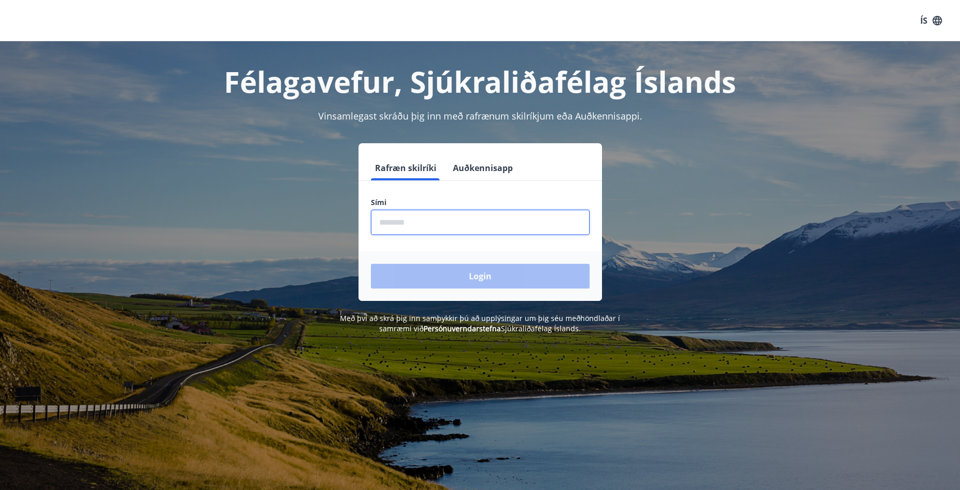
click at [485, 226] on input "phone" at bounding box center [480, 222] width 219 height 25
type input "********"
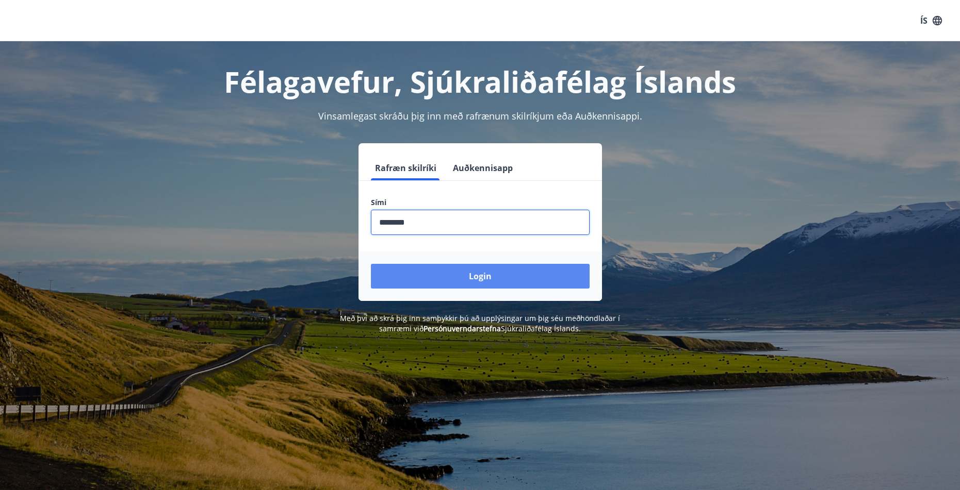
click at [371, 264] on button "Login" at bounding box center [480, 276] width 219 height 25
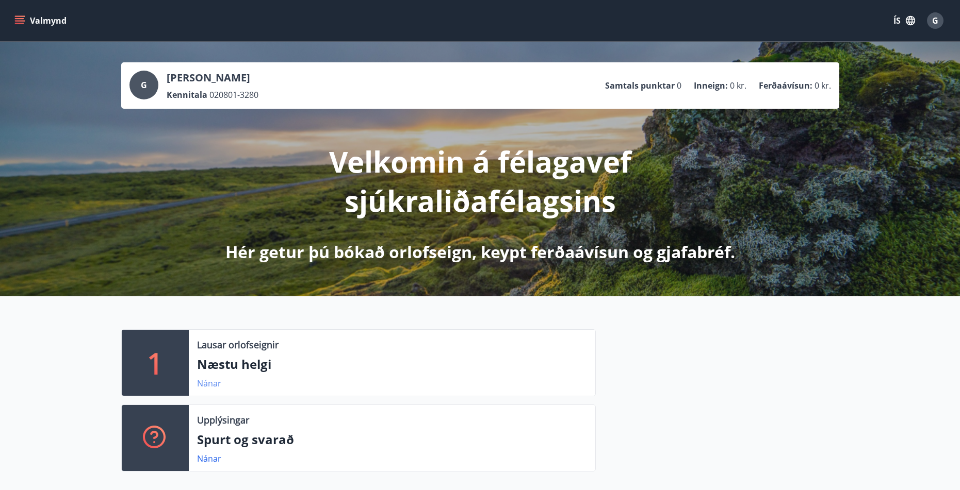
click at [212, 384] on link "Nánar" at bounding box center [209, 383] width 24 height 11
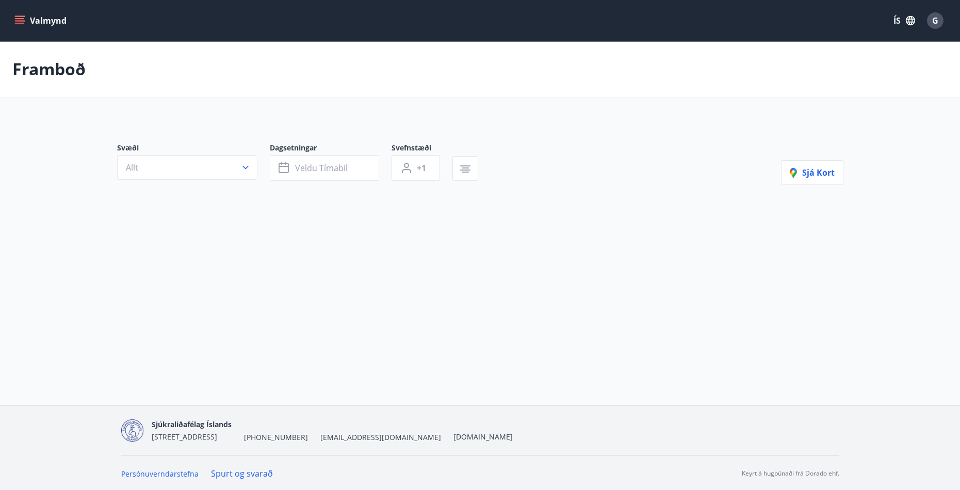
type input "*"
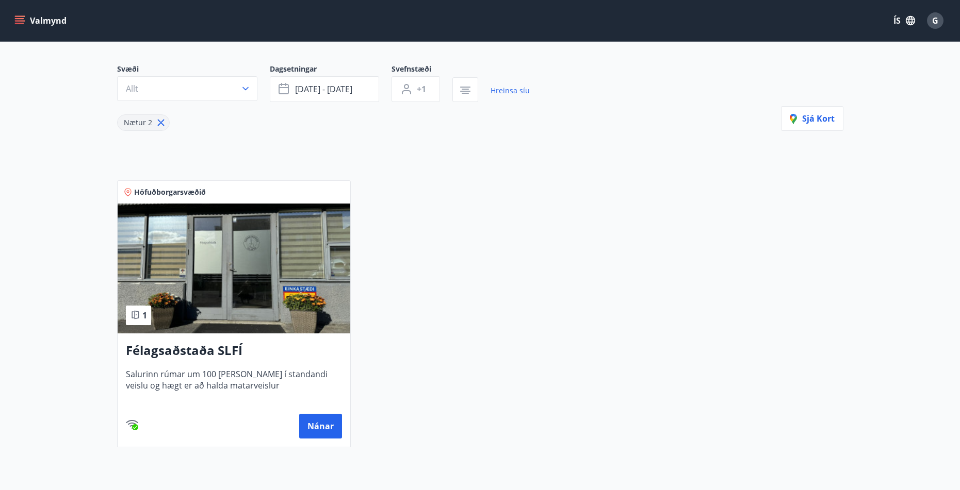
scroll to position [52, 0]
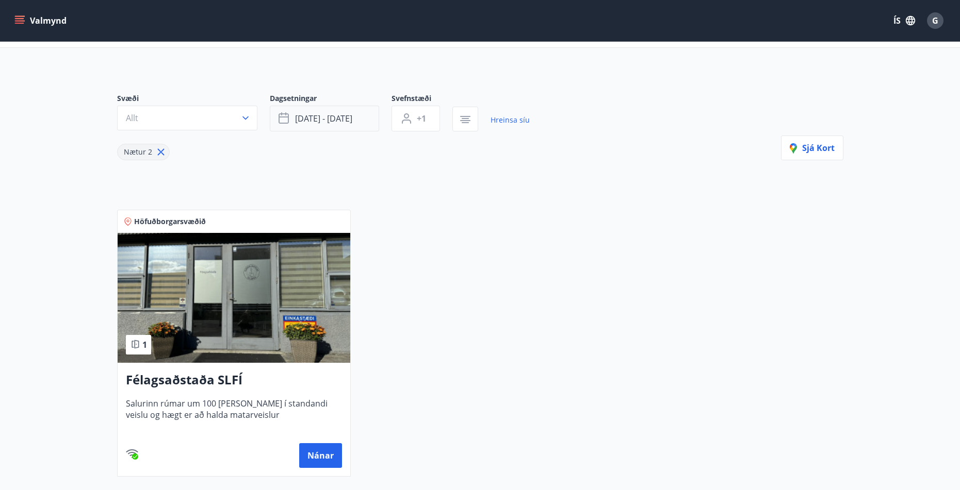
click at [317, 120] on span "[DATE] - [DATE]" at bounding box center [323, 118] width 57 height 11
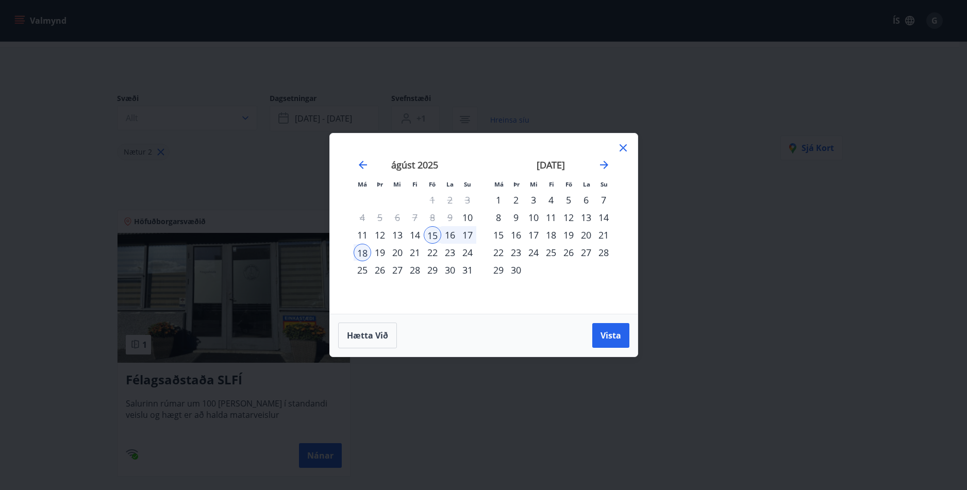
click at [434, 252] on div "22" at bounding box center [433, 253] width 18 height 18
click at [628, 150] on icon at bounding box center [623, 148] width 12 height 12
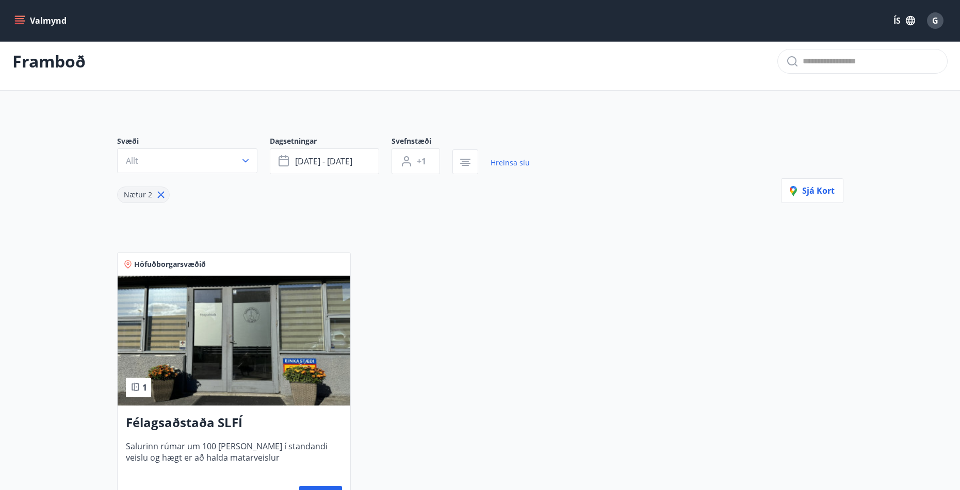
scroll to position [0, 0]
